Goal: Find specific page/section: Find specific page/section

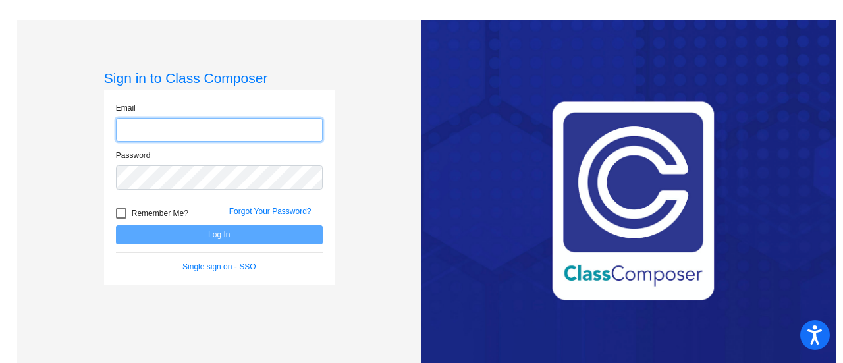
type input "[EMAIL_ADDRESS][DOMAIN_NAME]"
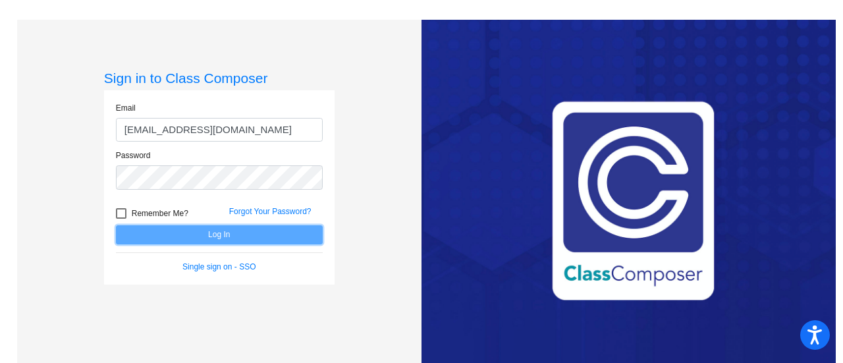
click at [289, 230] on button "Log In" at bounding box center [219, 234] width 207 height 19
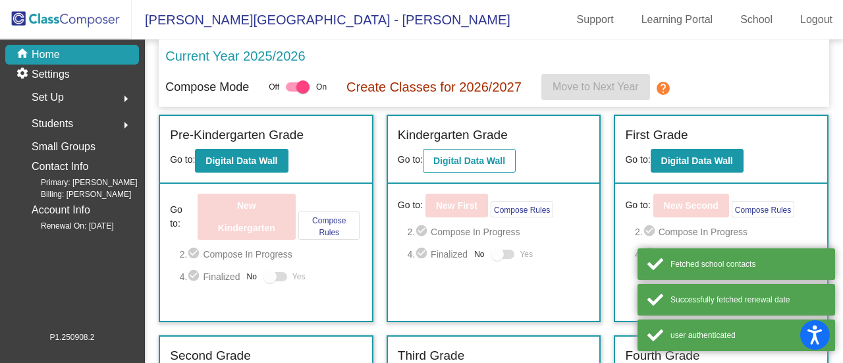
scroll to position [132, 0]
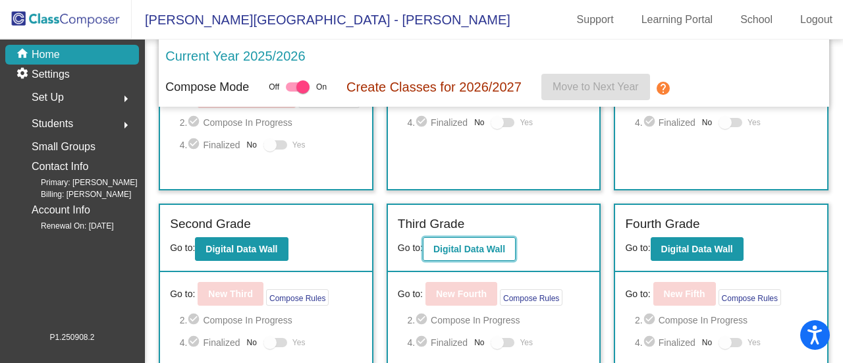
click at [487, 247] on b "Digital Data Wall" at bounding box center [469, 249] width 72 height 11
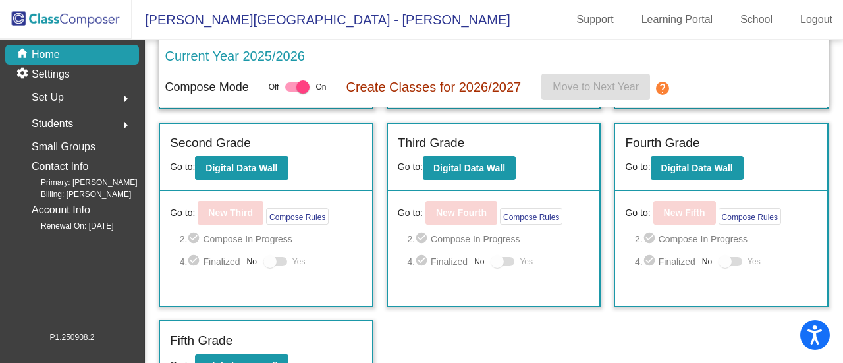
scroll to position [238, 0]
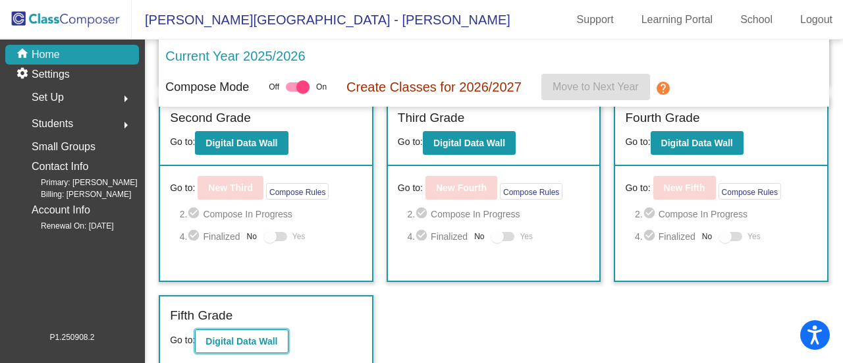
click at [244, 336] on b "Digital Data Wall" at bounding box center [241, 341] width 72 height 11
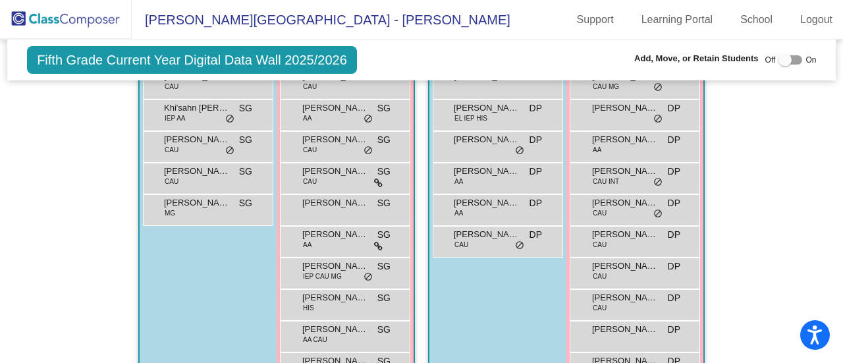
scroll to position [263, 0]
